Goal: Task Accomplishment & Management: Complete application form

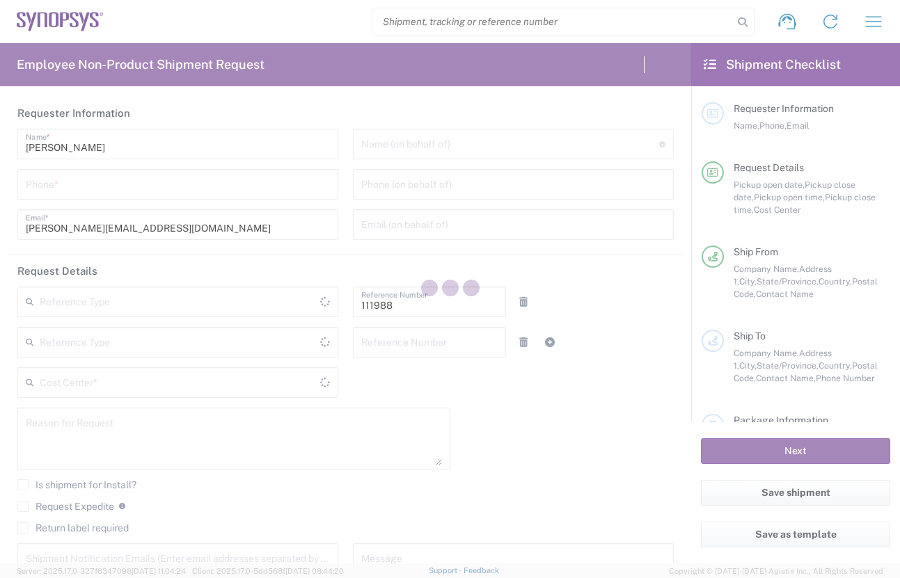
type input "Department"
type input "US01, Legal, Shared Support 111988"
type input "[US_STATE]"
type input "[GEOGRAPHIC_DATA]"
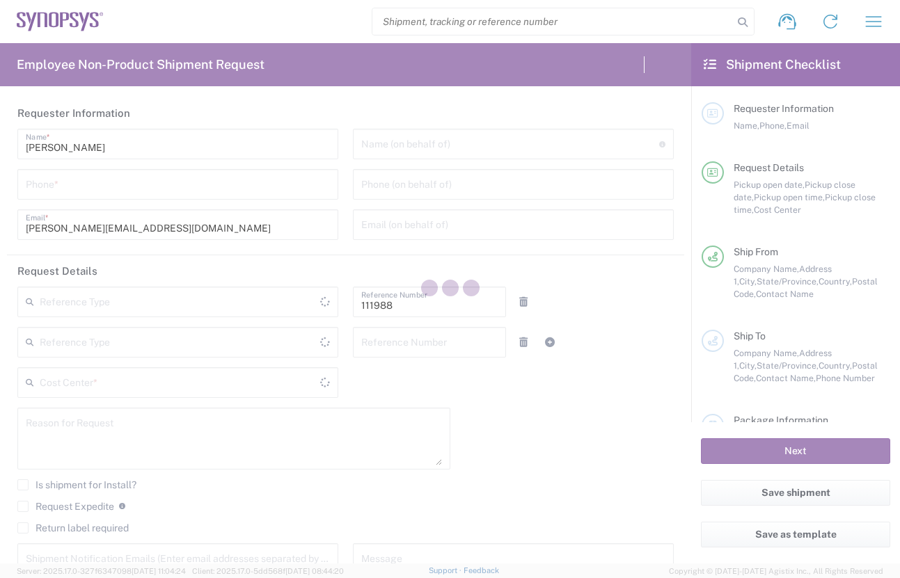
type input "Delivered at Place"
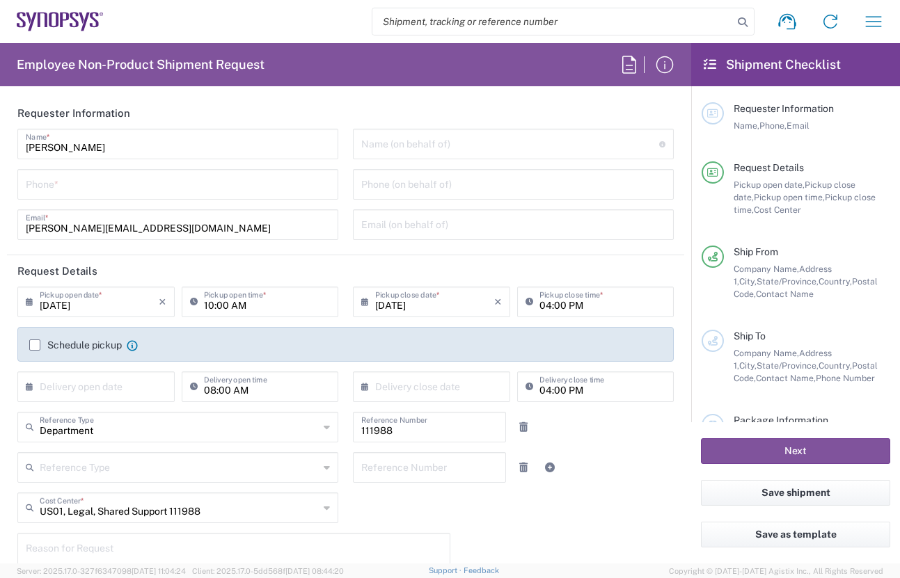
type input "Headquarters USSV"
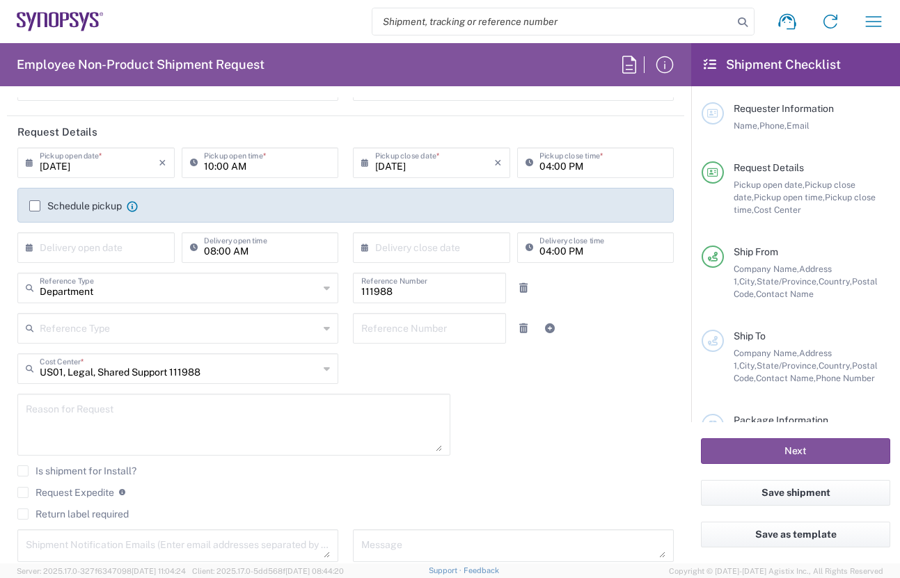
scroll to position [418, 0]
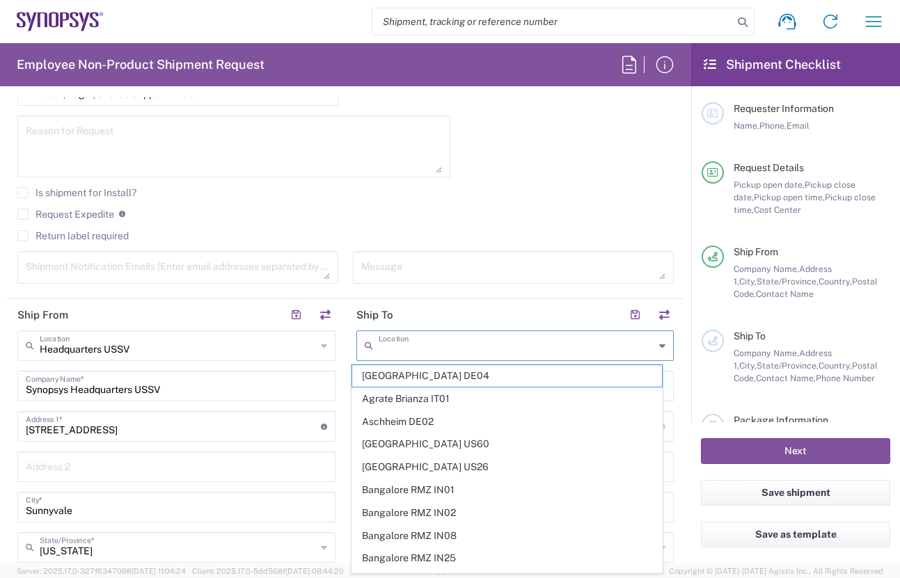
click at [476, 350] on input "text" at bounding box center [517, 345] width 276 height 24
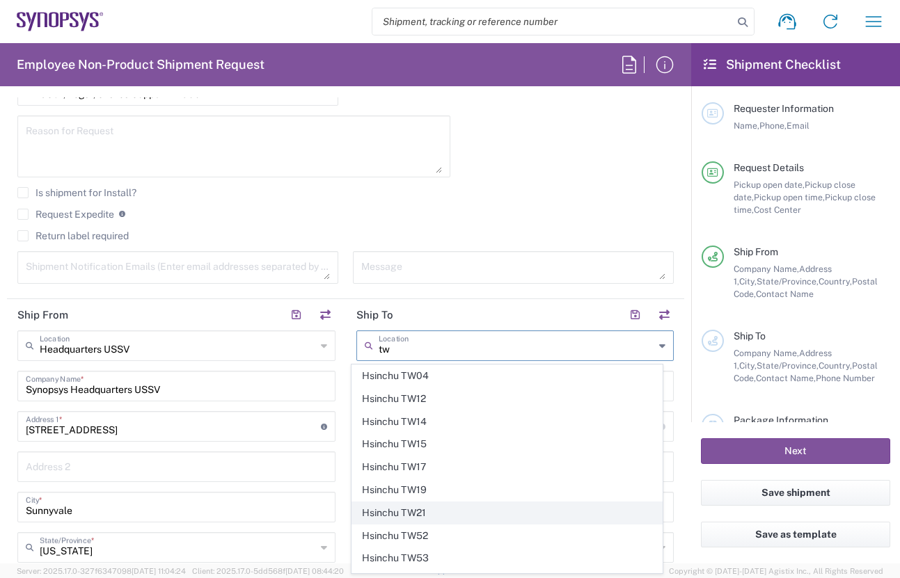
scroll to position [65, 0]
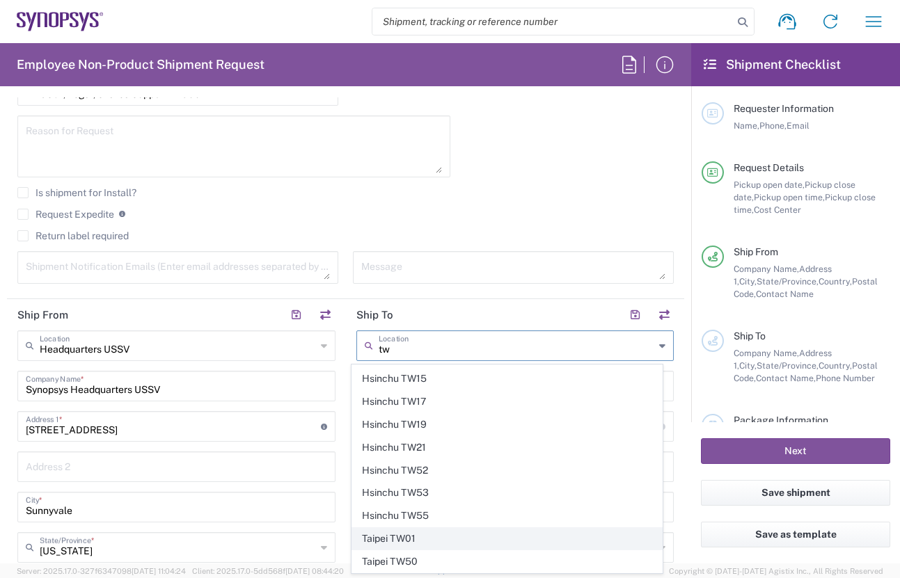
click at [420, 537] on span "Taipei TW01" at bounding box center [507, 539] width 310 height 22
type input "Taipei TW01"
type input "Synopsys [GEOGRAPHIC_DATA]"
type input "Rm3108 [STREET_ADDRESS]"
type input "[GEOGRAPHIC_DATA]"
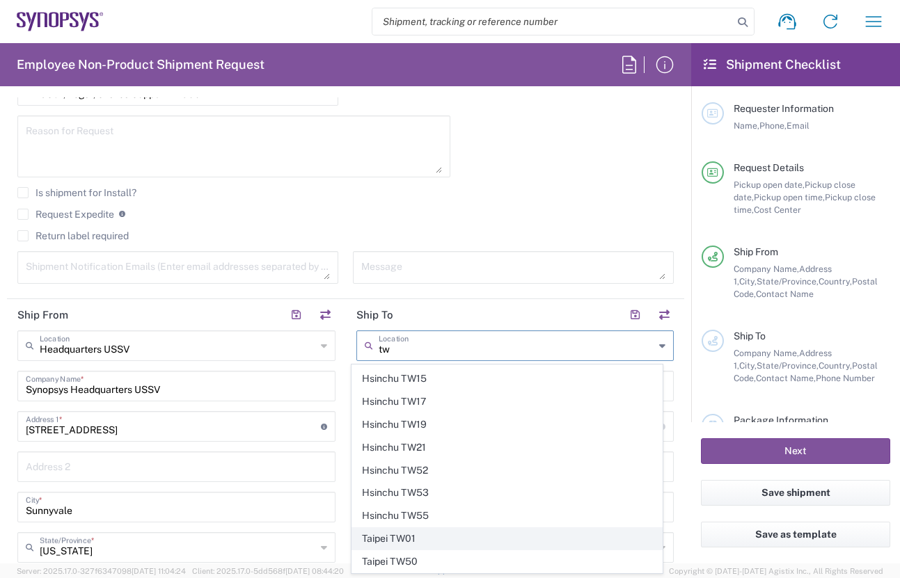
type input "[GEOGRAPHIC_DATA]"
type input "110"
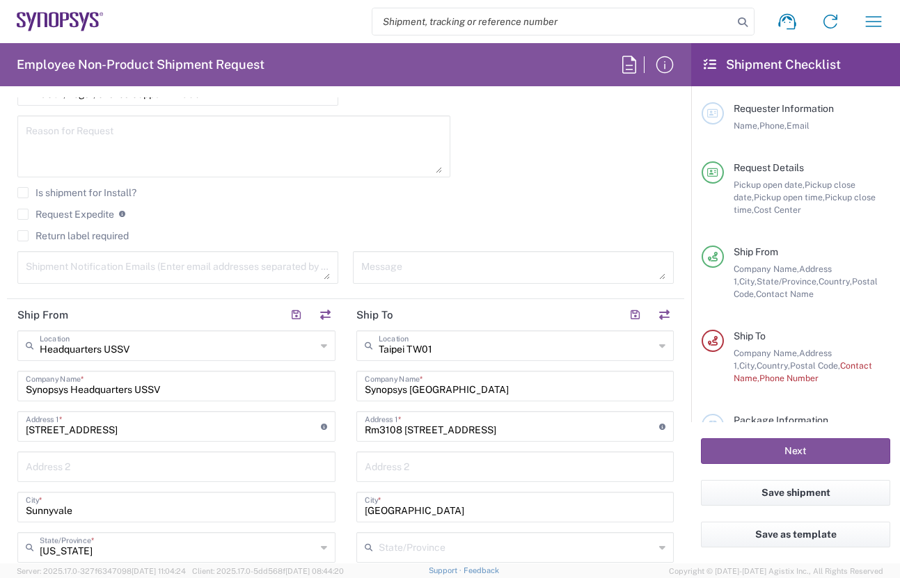
scroll to position [696, 0]
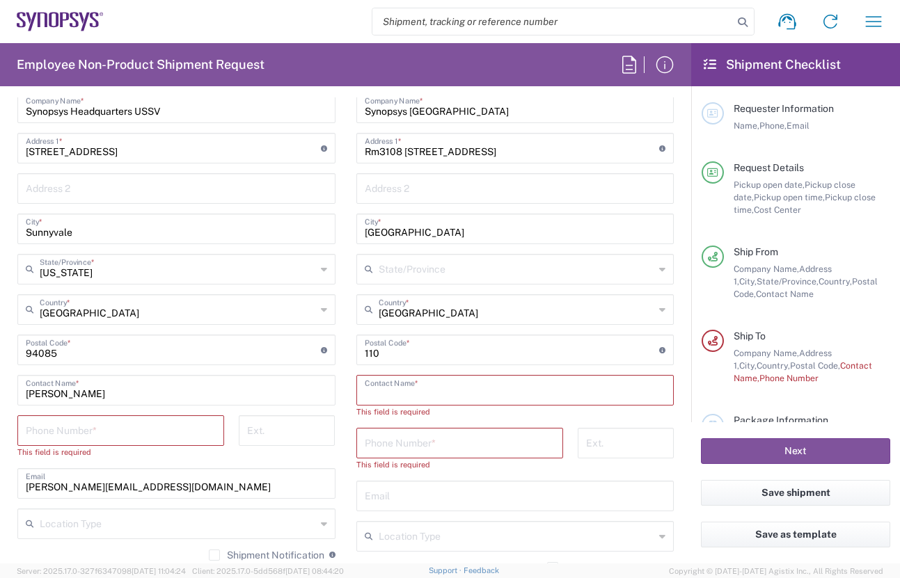
click at [470, 391] on input "text" at bounding box center [515, 389] width 301 height 24
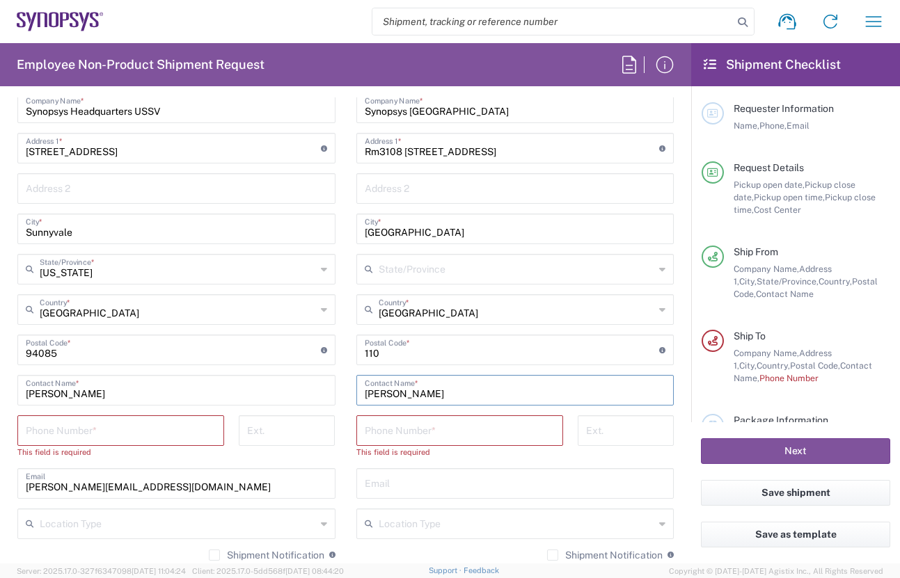
type input "[PERSON_NAME]"
click at [466, 428] on input "tel" at bounding box center [460, 430] width 190 height 24
paste input "886.237255841"
click at [381, 437] on input "886.237255841" at bounding box center [460, 430] width 190 height 24
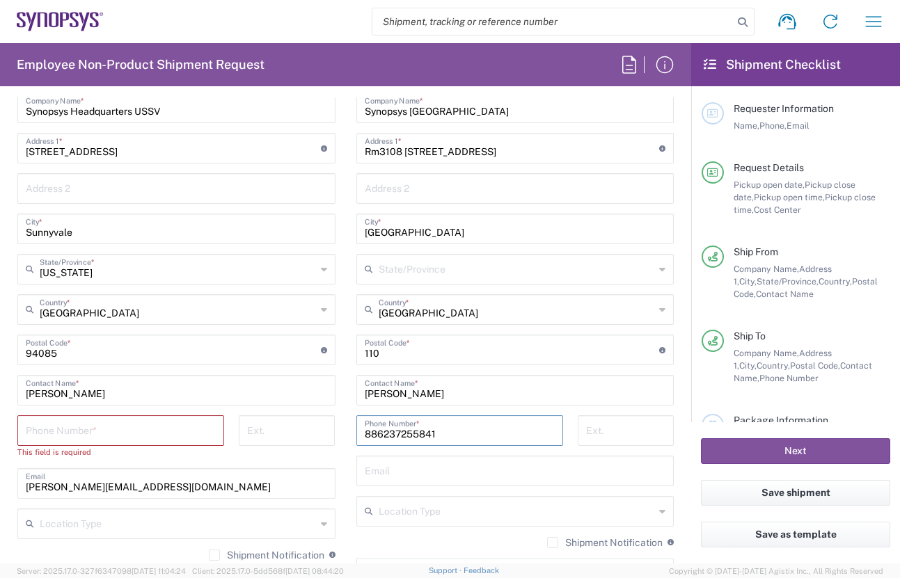
type input "886237255841"
click at [192, 432] on input "tel" at bounding box center [121, 430] width 190 height 24
type input "6502658726"
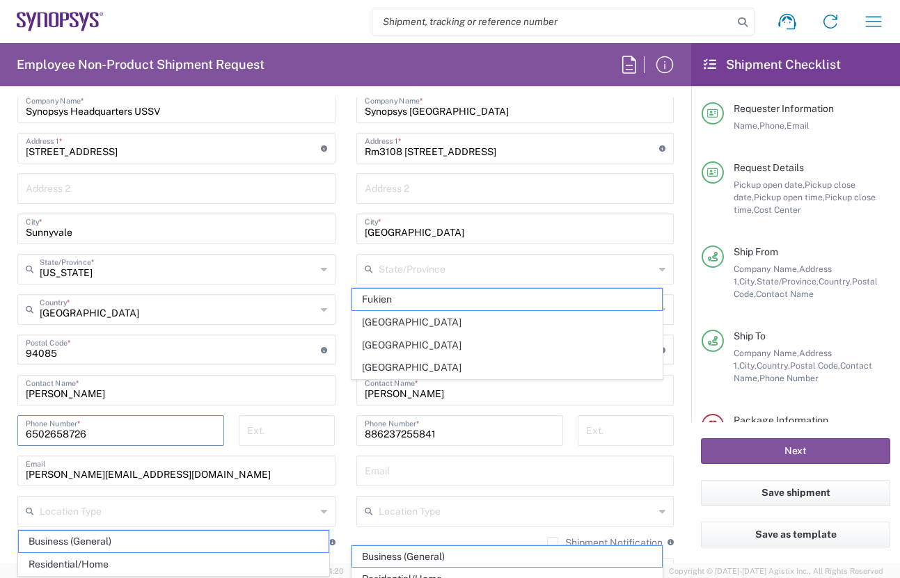
scroll to position [814, 0]
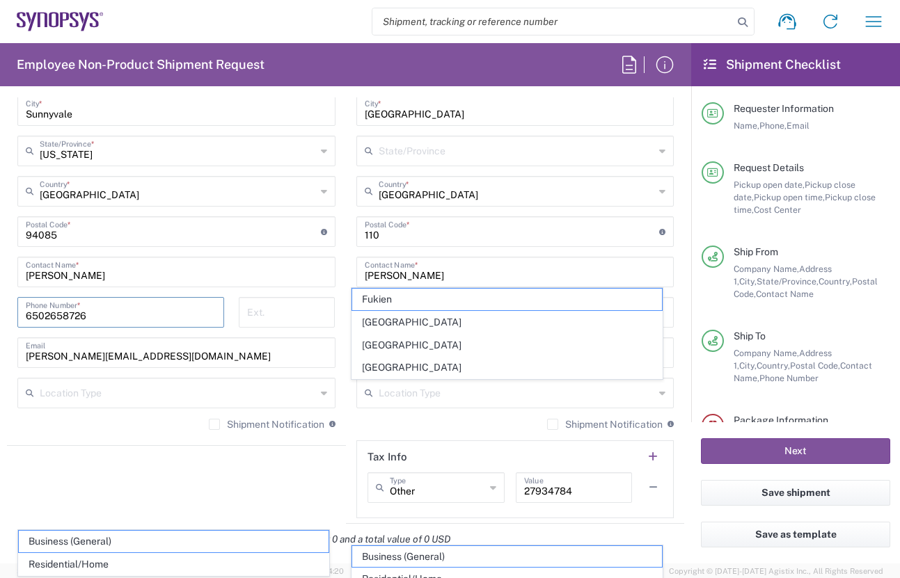
drag, startPoint x: 88, startPoint y: 310, endPoint x: 4, endPoint y: 308, distance: 84.2
click at [4, 308] on form "Requester Information [PERSON_NAME] Name * [PHONE_NUMBER] Phone * [PERSON_NAME]…" at bounding box center [345, 330] width 691 height 466
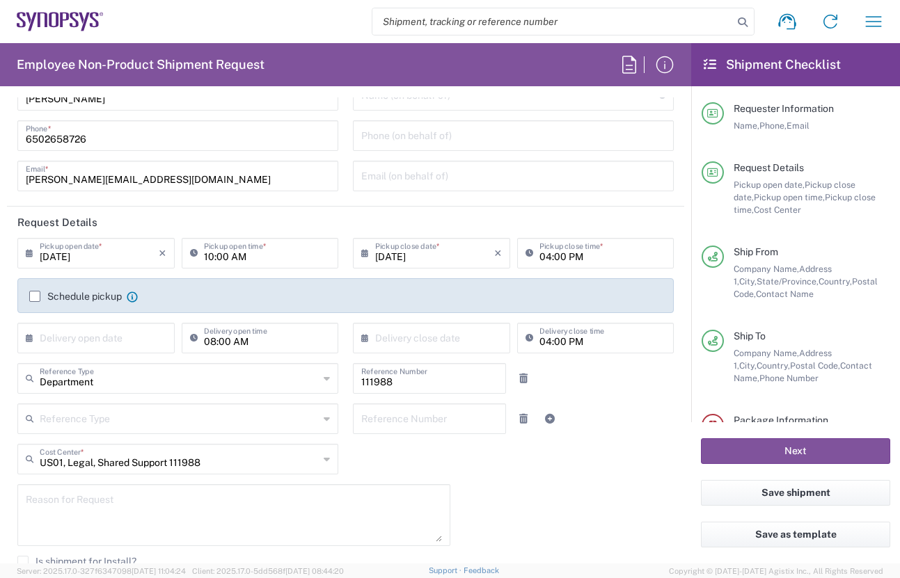
scroll to position [0, 0]
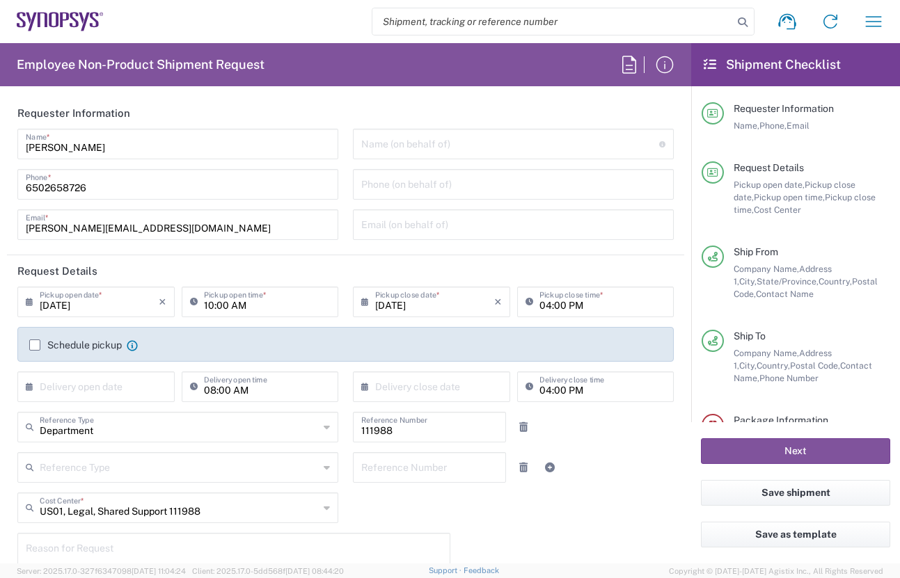
click at [621, 496] on div "[DATE] × Pickup open date * Cancel Apply 10:00 AM Pickup open time * [DATE] × P…" at bounding box center [345, 499] width 671 height 425
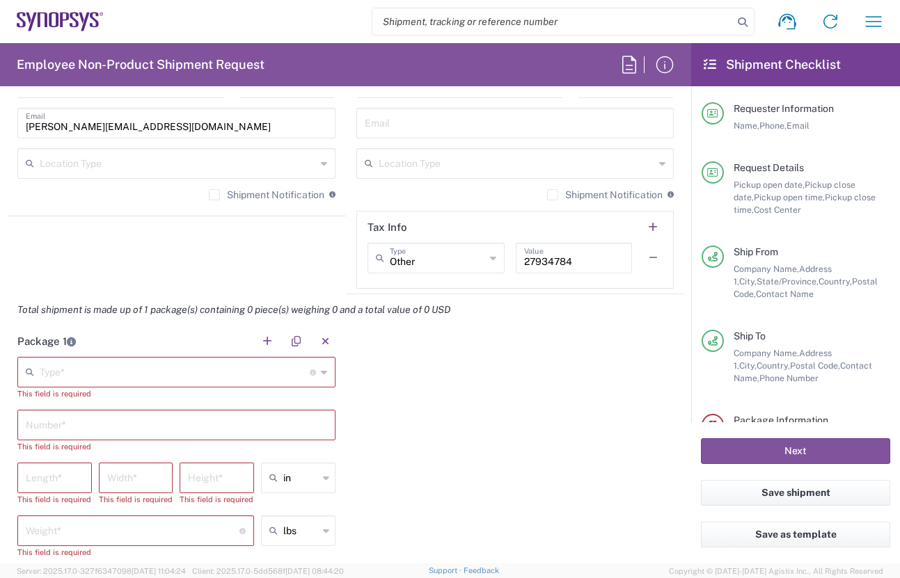
scroll to position [1183, 0]
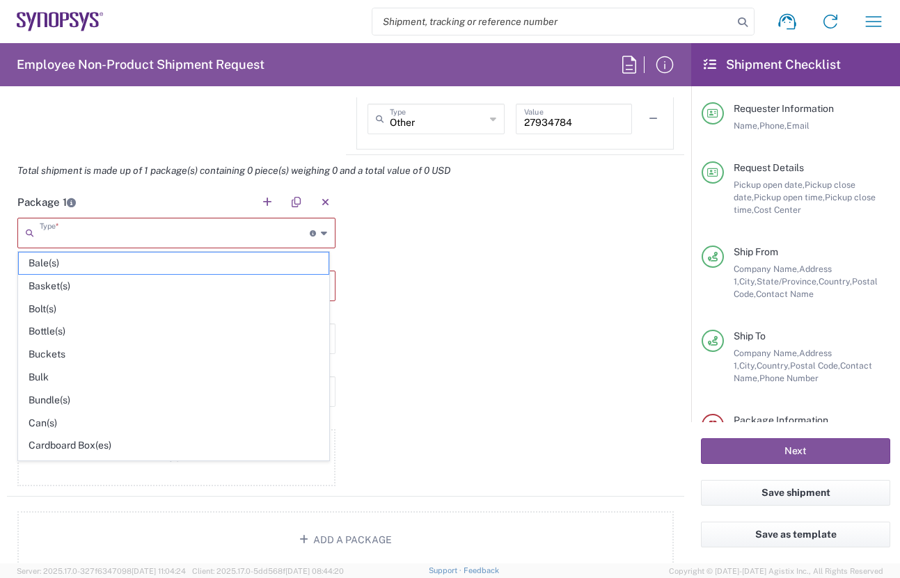
click at [263, 227] on input "text" at bounding box center [175, 232] width 270 height 24
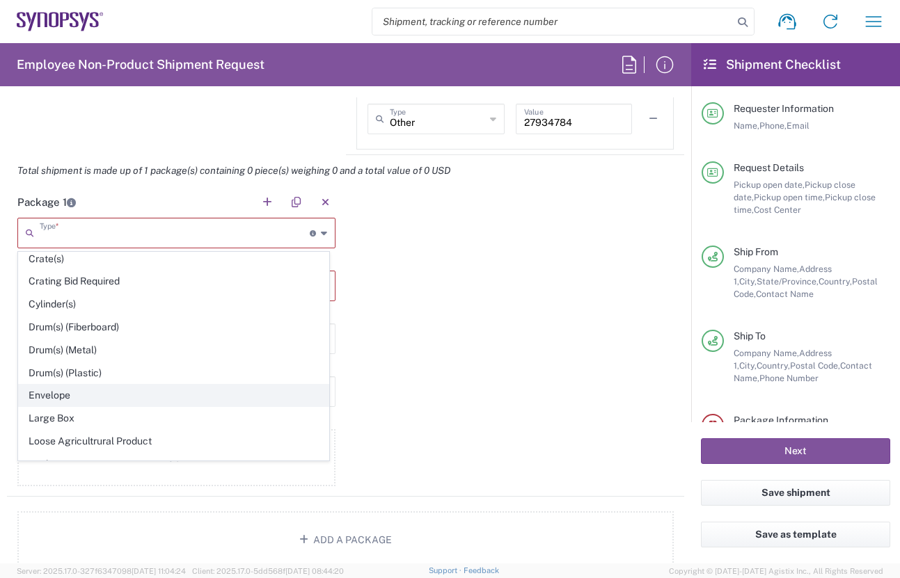
click at [144, 402] on span "Envelope" at bounding box center [174, 396] width 310 height 22
type input "Envelope"
type input "1"
type input "9.5"
type input "12.5"
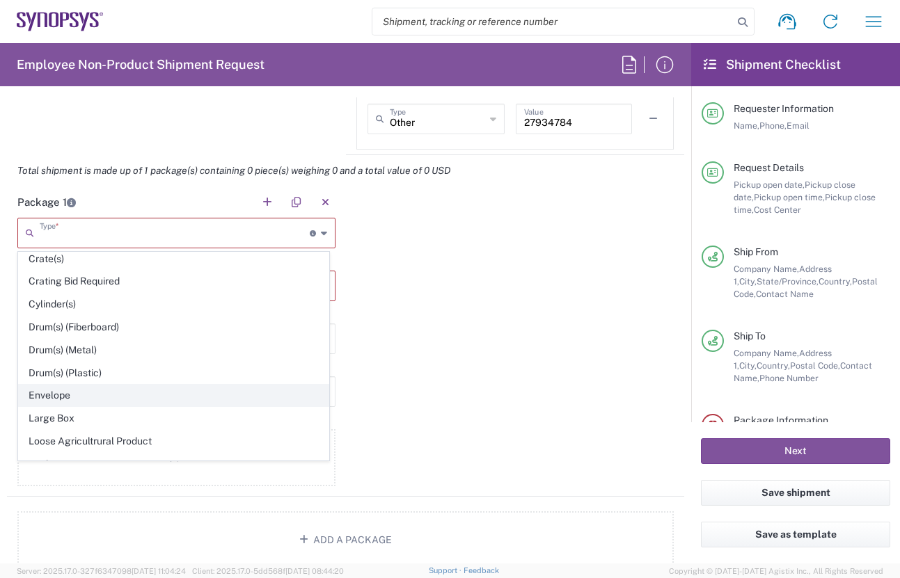
type input "0.25"
type input "1"
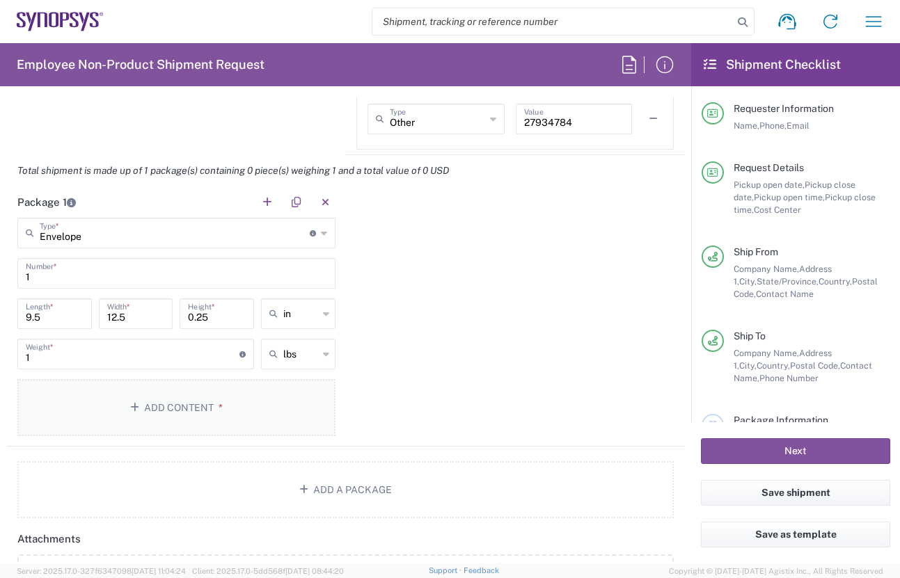
click at [171, 409] on button "Add Content *" at bounding box center [176, 407] width 318 height 57
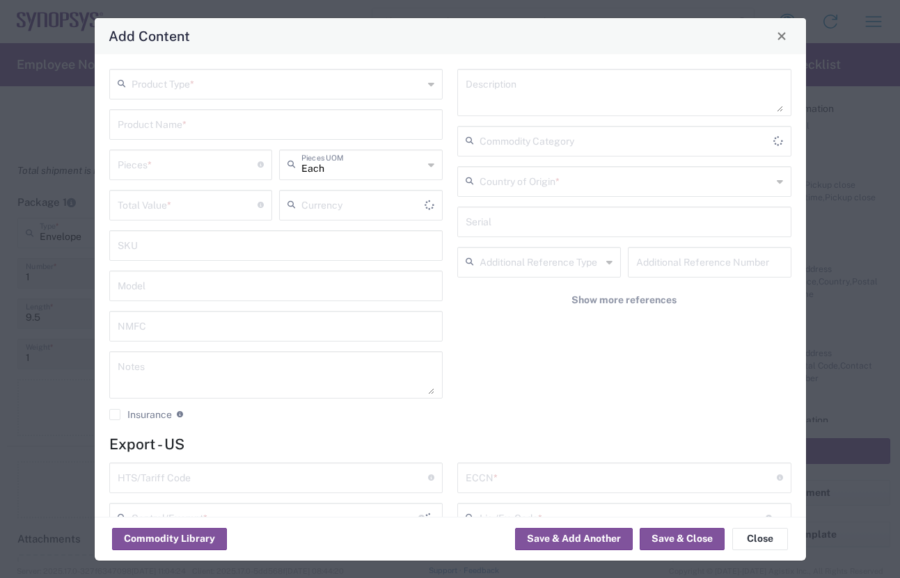
type input "US Dollar"
click at [365, 88] on input "text" at bounding box center [278, 83] width 292 height 24
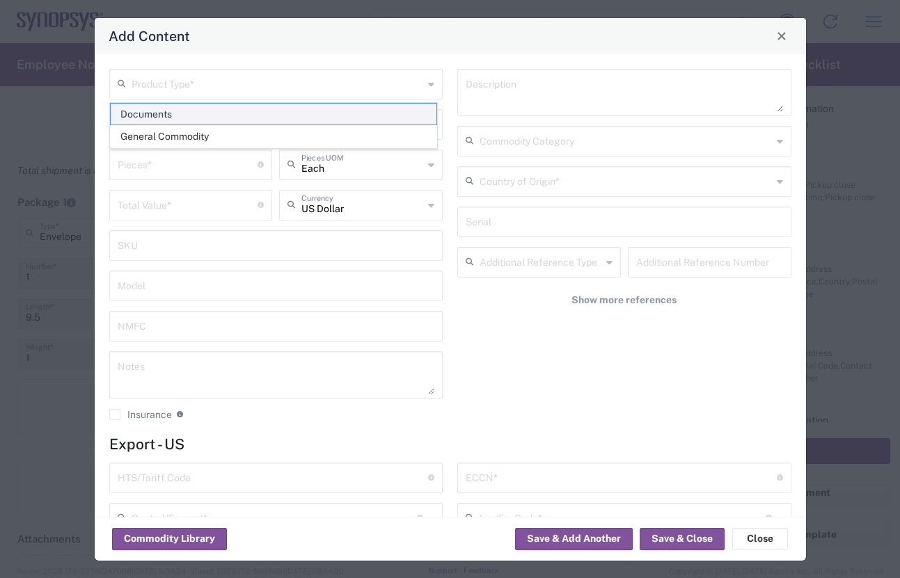
click at [223, 112] on span "Documents" at bounding box center [274, 115] width 326 height 22
type input "Documents"
type input "1"
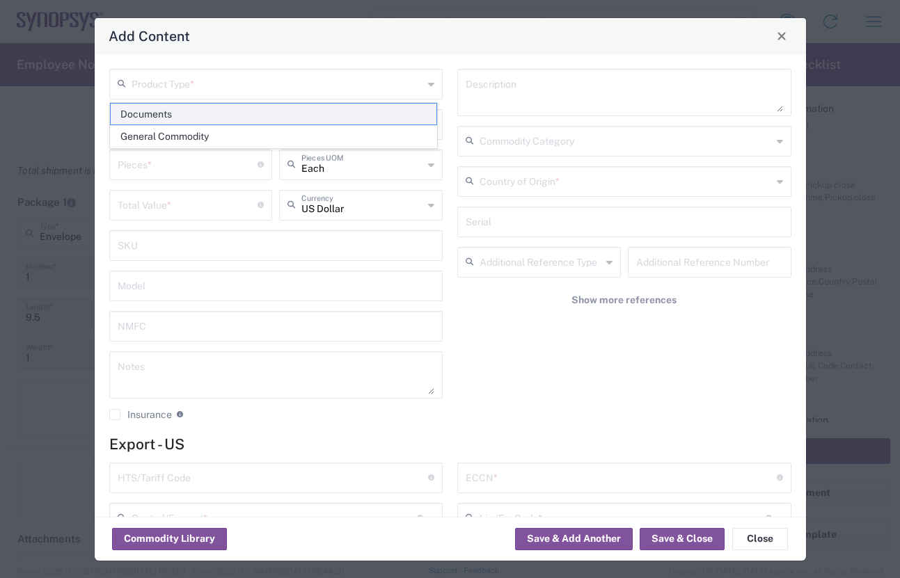
type textarea "Documents"
type input "[GEOGRAPHIC_DATA]"
type input "0000.00.0000"
type input "FTR Exemption"
type input "0000"
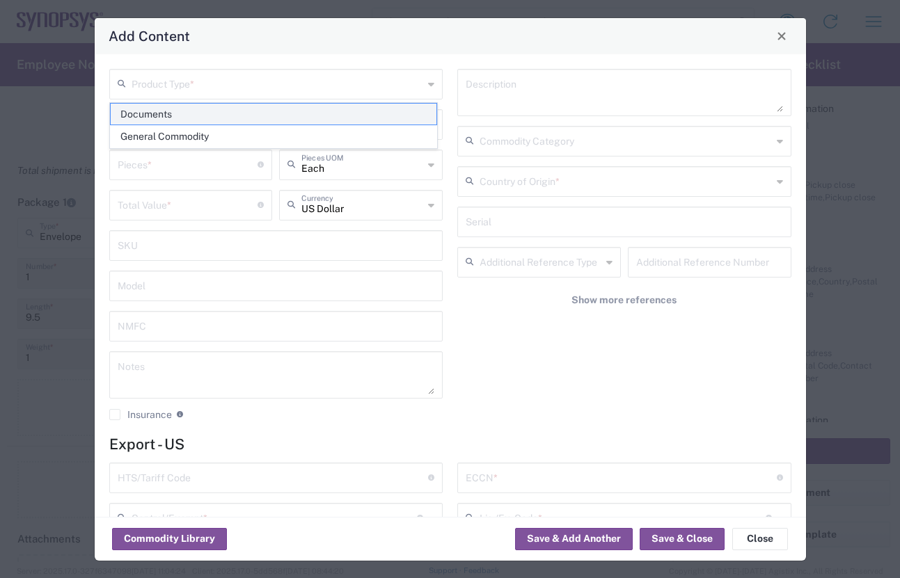
type input "0000.00.0000"
type input "30.37(a)"
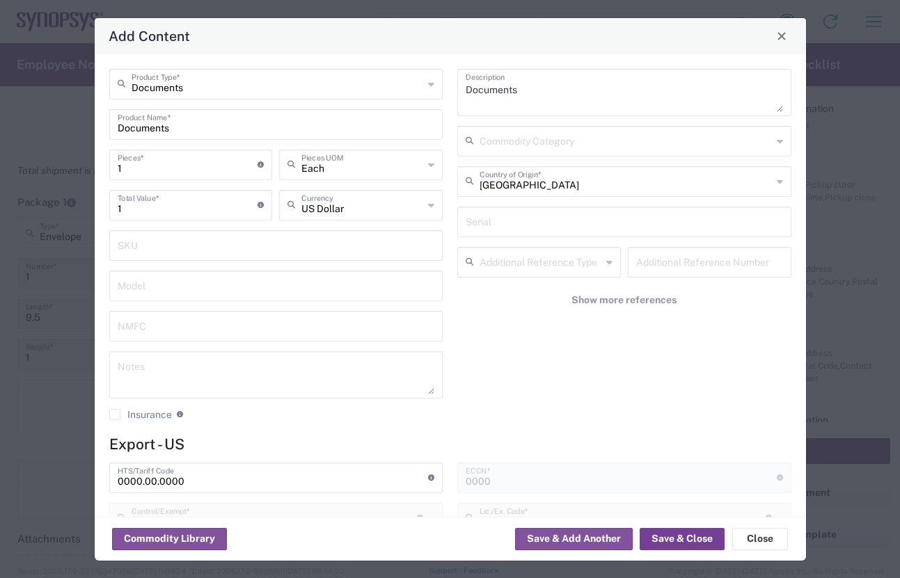
click at [672, 542] on button "Save & Close" at bounding box center [682, 539] width 85 height 22
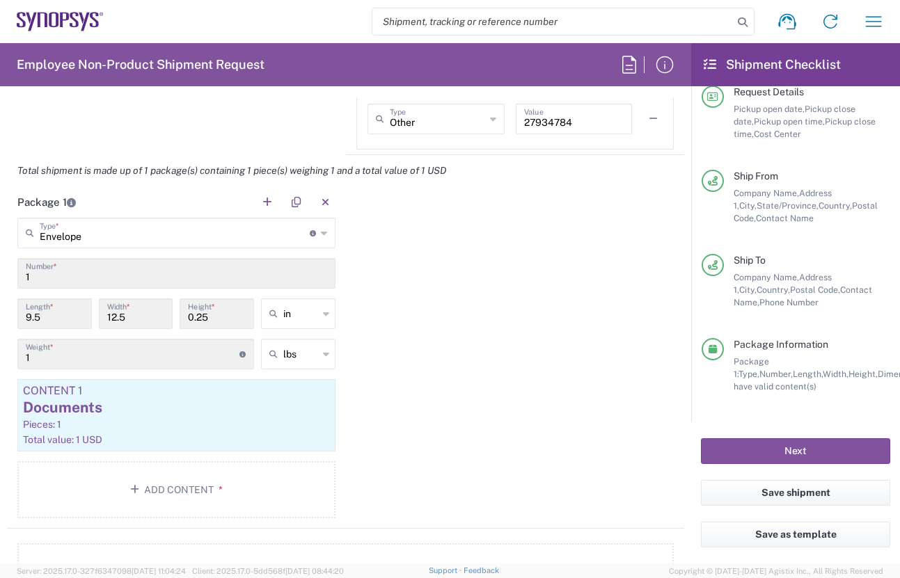
scroll to position [0, 0]
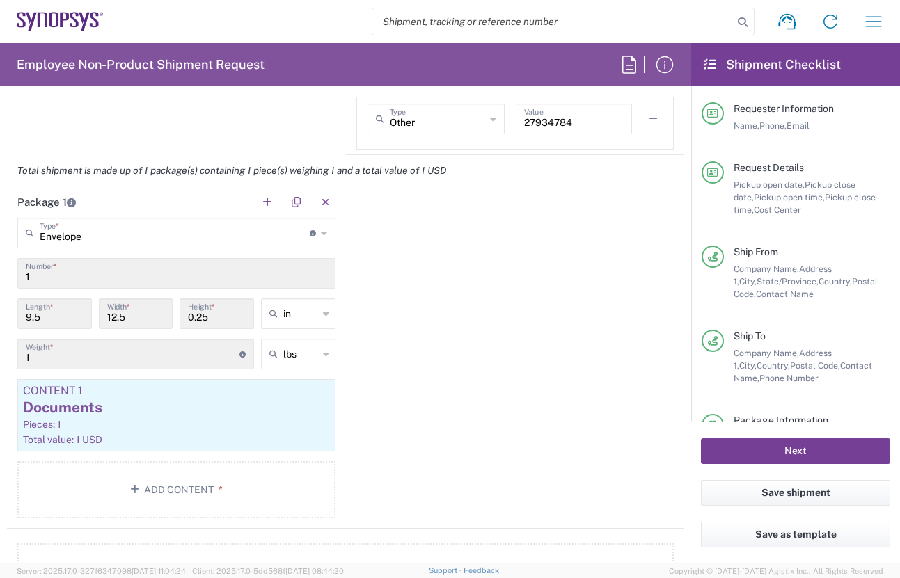
click at [776, 451] on button "Next" at bounding box center [795, 451] width 189 height 26
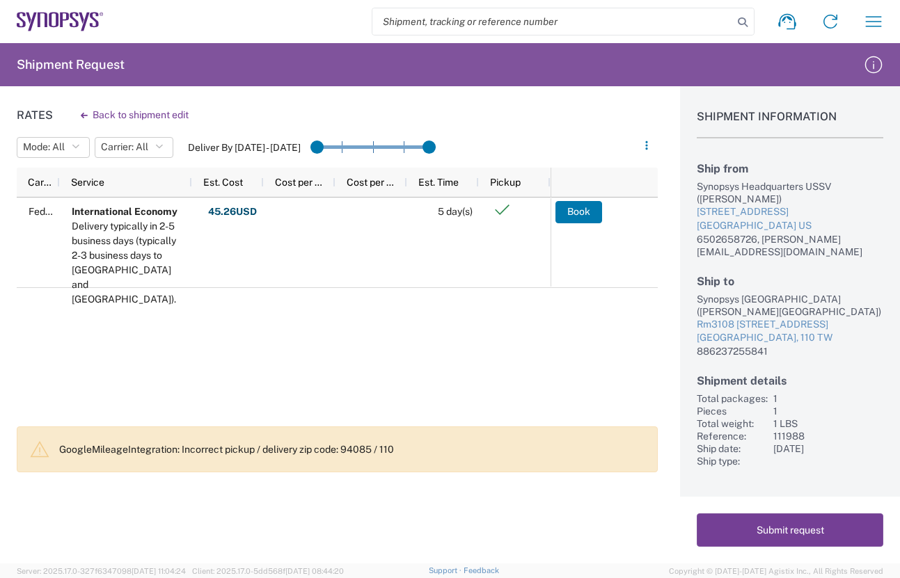
click at [785, 530] on button "Submit request" at bounding box center [790, 530] width 187 height 33
